Goal: Information Seeking & Learning: Learn about a topic

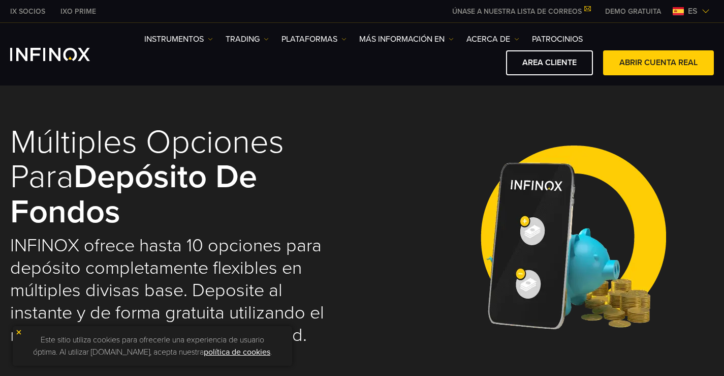
select select "***"
click at [253, 35] on link "TRADING" at bounding box center [247, 39] width 43 height 12
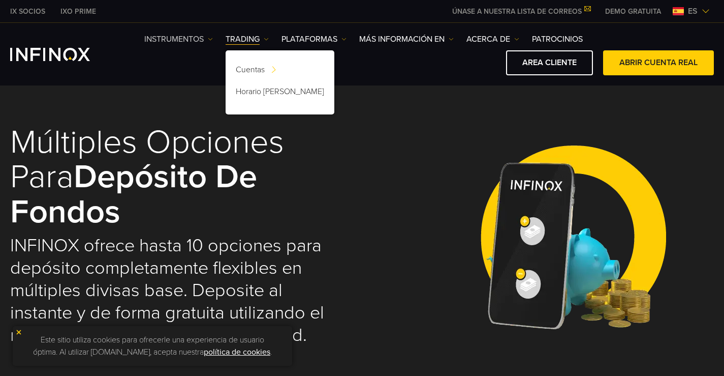
click at [182, 38] on link "Instrumentos" at bounding box center [178, 39] width 69 height 12
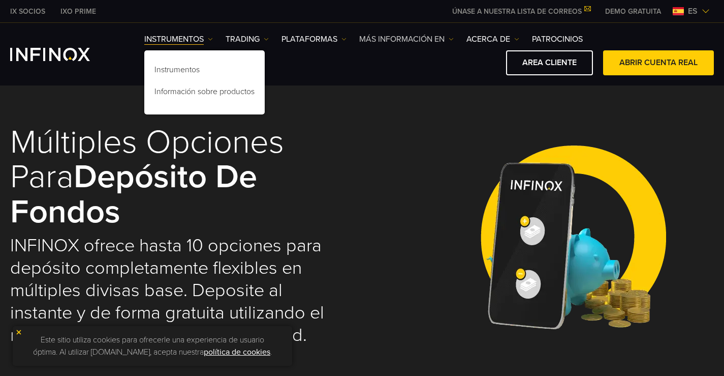
click at [398, 35] on link "Más información en" at bounding box center [406, 39] width 95 height 12
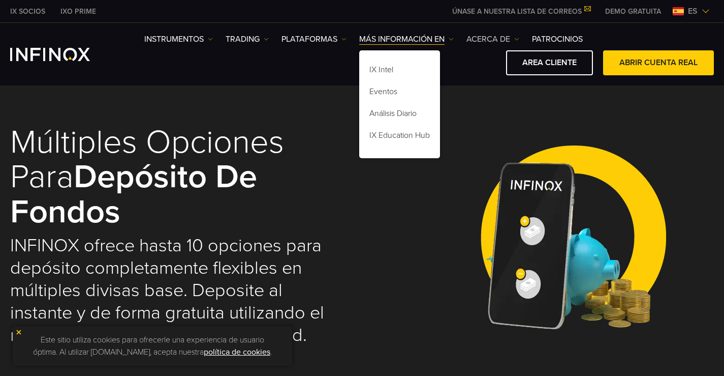
click at [483, 35] on link "ACERCA DE" at bounding box center [492, 39] width 53 height 12
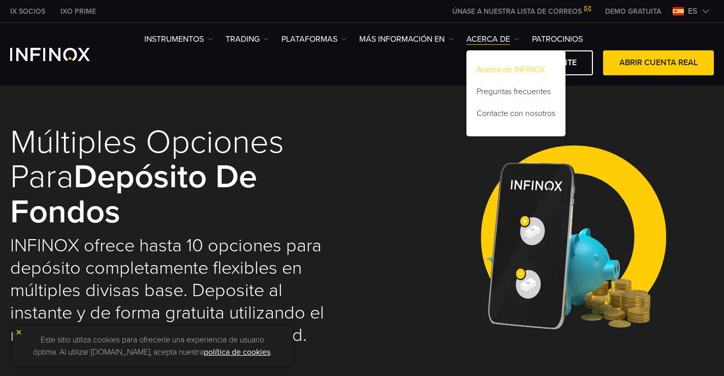
click at [494, 64] on link "Acerca de INFINOX" at bounding box center [515, 71] width 99 height 22
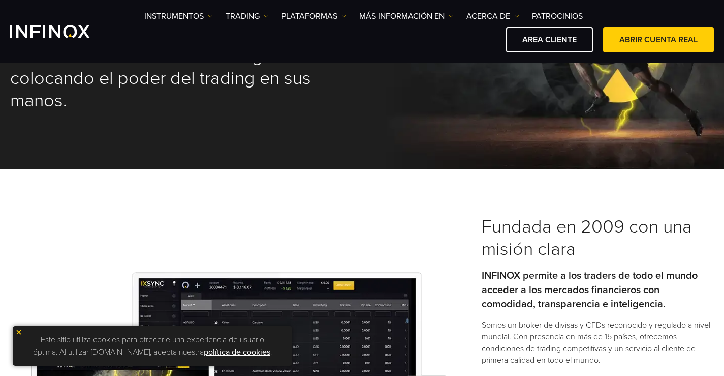
click at [22, 330] on div "Este sitio utiliza cookies para ofrecerle una experiencia de usuario óptima. Al…" at bounding box center [152, 346] width 279 height 40
click at [19, 330] on img at bounding box center [18, 331] width 7 height 7
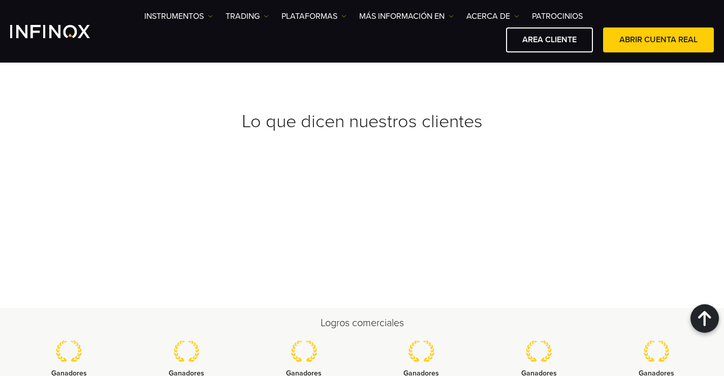
scroll to position [3876, 0]
